Goal: Task Accomplishment & Management: Manage account settings

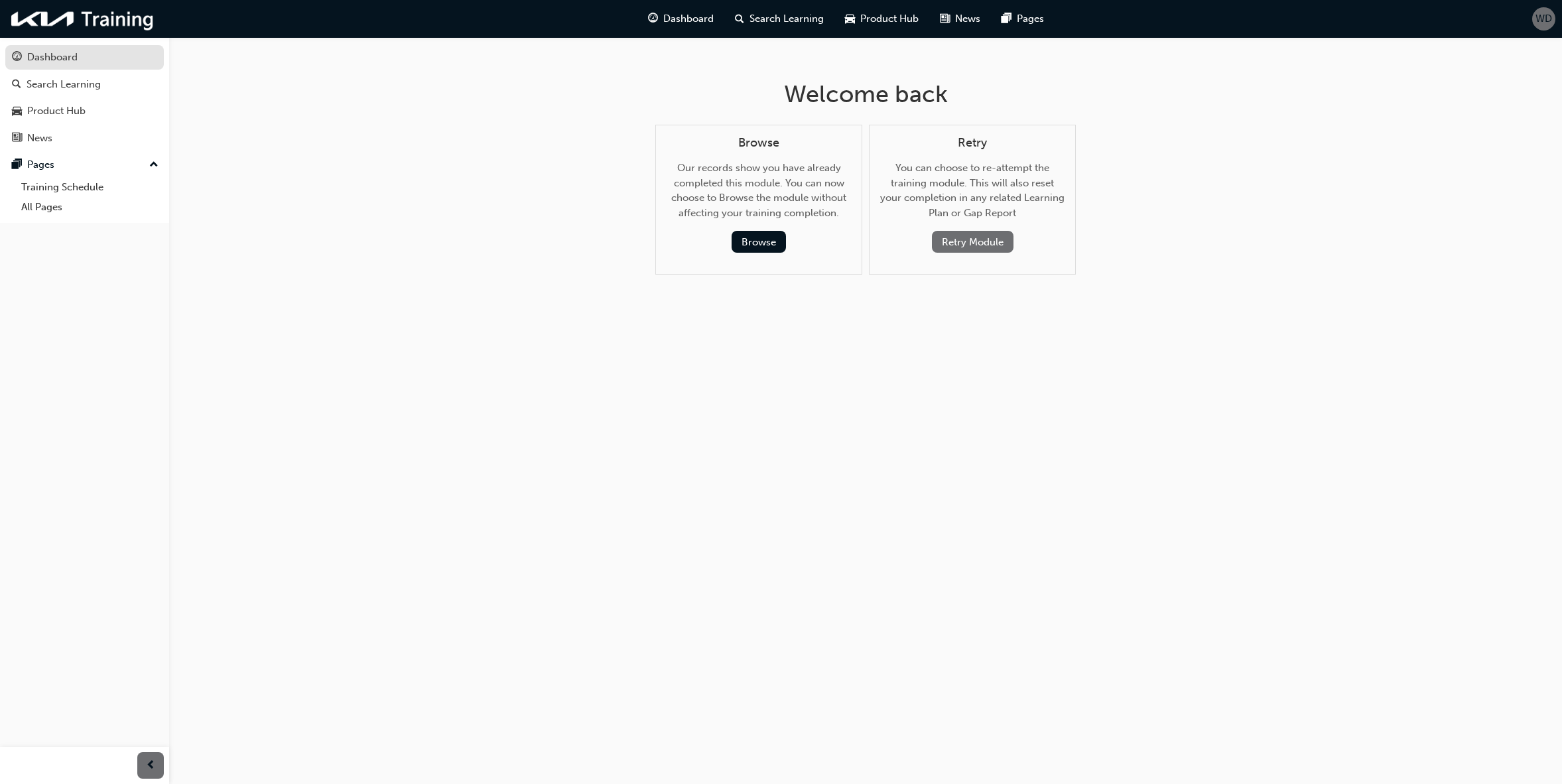
click at [71, 62] on div "Dashboard" at bounding box center [52, 57] width 50 height 16
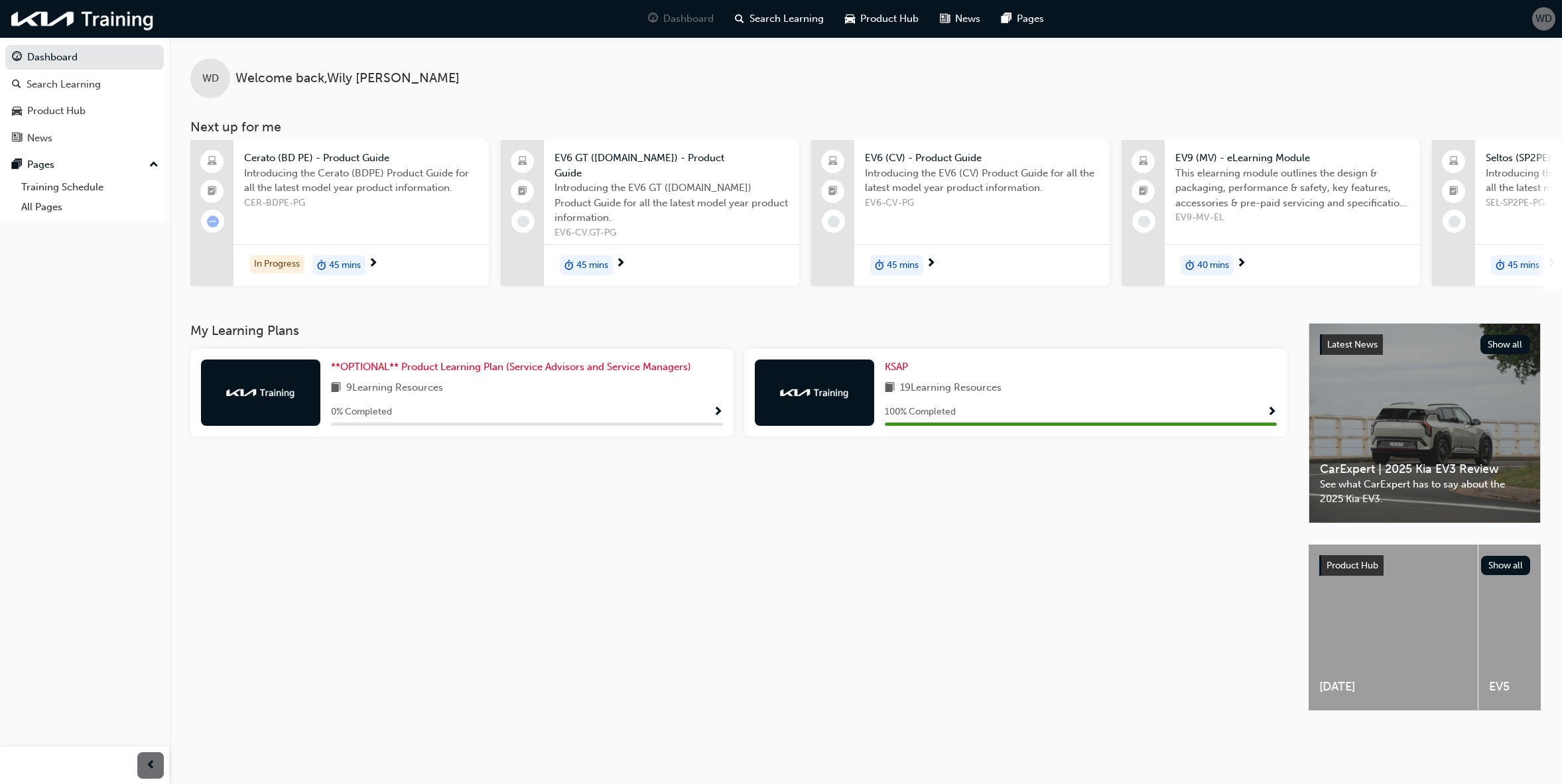
click at [1540, 21] on span "WD" at bounding box center [1544, 18] width 16 height 16
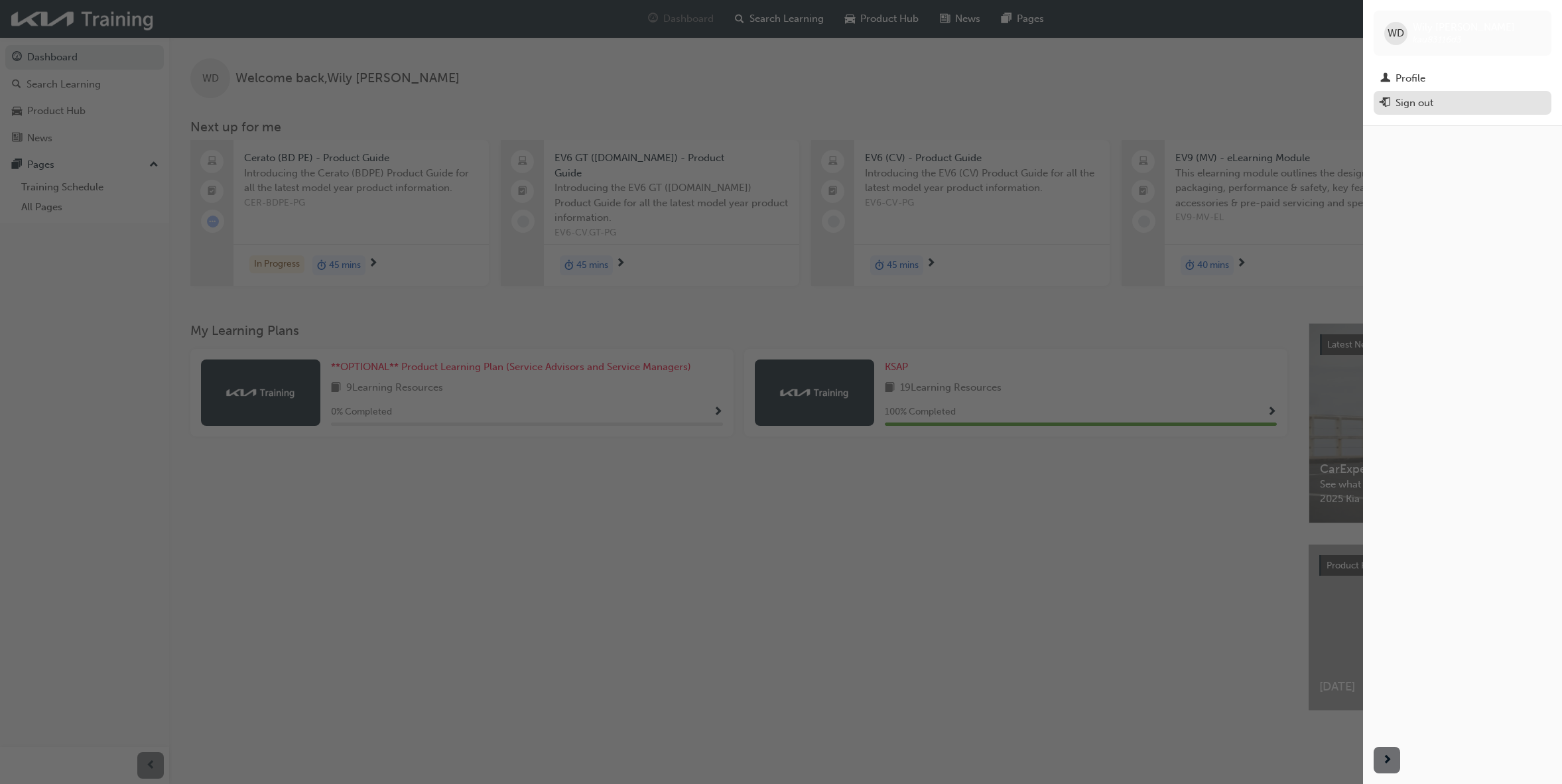
click at [1428, 101] on div "Sign out" at bounding box center [1414, 103] width 38 height 16
